Goal: Check status

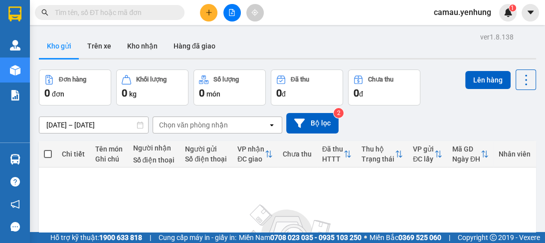
click at [51, 156] on span at bounding box center [48, 154] width 8 height 8
click at [48, 149] on input "checkbox" at bounding box center [48, 149] width 0 height 0
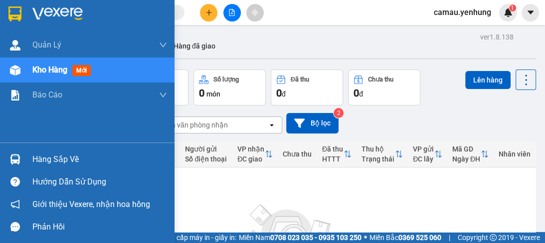
click at [50, 156] on div "Hàng sắp về" at bounding box center [99, 159] width 135 height 15
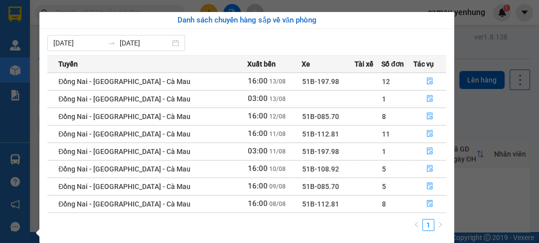
click at [363, 80] on td at bounding box center [368, 80] width 27 height 17
click at [427, 81] on icon "file-done" at bounding box center [430, 80] width 7 height 7
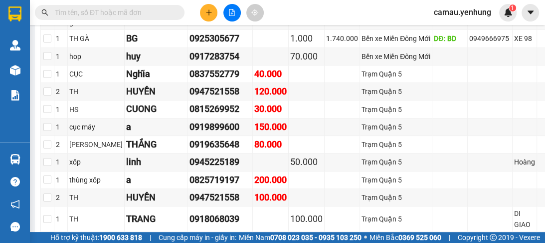
scroll to position [319, 0]
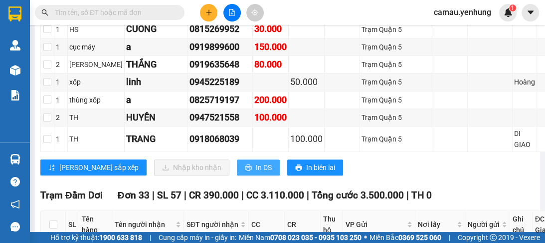
click at [256, 173] on span "In DS" at bounding box center [264, 167] width 16 height 11
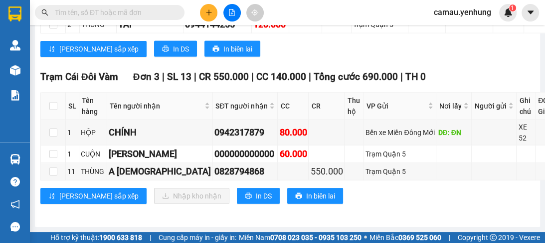
scroll to position [1671, 0]
